Goal: Find specific page/section: Find specific page/section

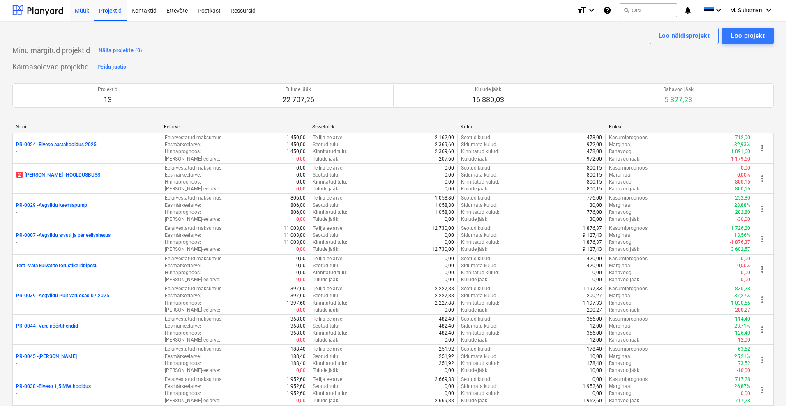
click at [83, 8] on div "Müük" at bounding box center [82, 10] width 24 height 21
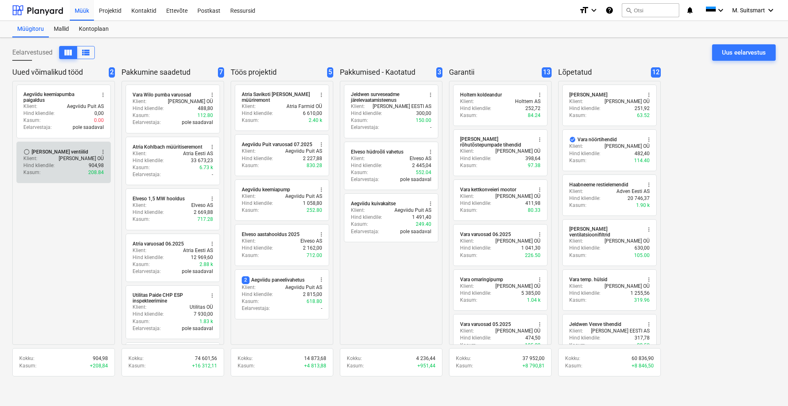
click at [62, 161] on div "Klient : [PERSON_NAME] OÜ" at bounding box center [63, 158] width 80 height 7
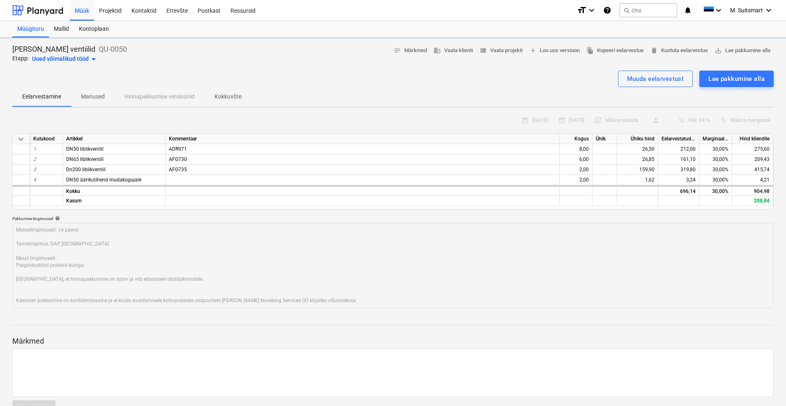
type textarea "x"
click at [115, 11] on div "Projektid" at bounding box center [110, 10] width 32 height 21
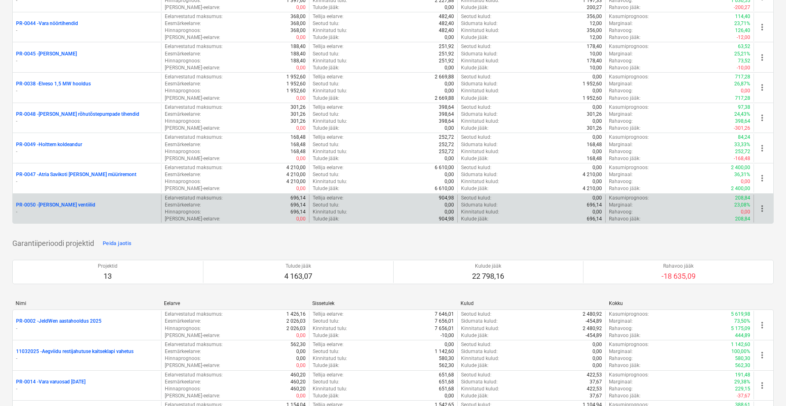
scroll to position [308, 0]
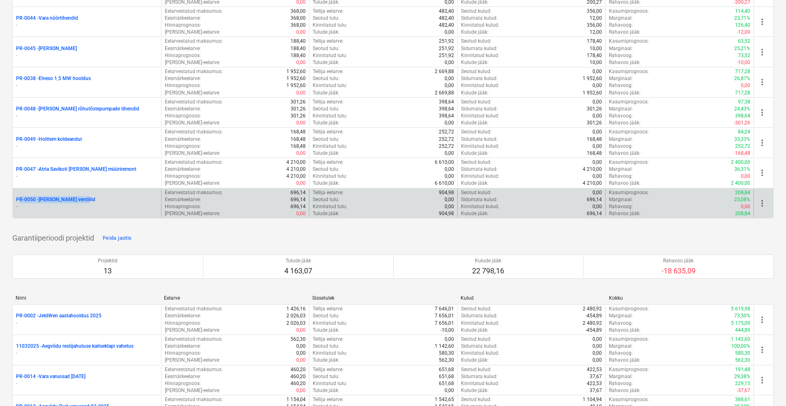
drag, startPoint x: 15, startPoint y: 197, endPoint x: 88, endPoint y: 196, distance: 72.7
click at [88, 196] on div "PR-0050 - [PERSON_NAME] ventiilid -" at bounding box center [87, 203] width 148 height 28
copy p "PR-0050 - [PERSON_NAME] ventiilid"
